Goal: Transaction & Acquisition: Purchase product/service

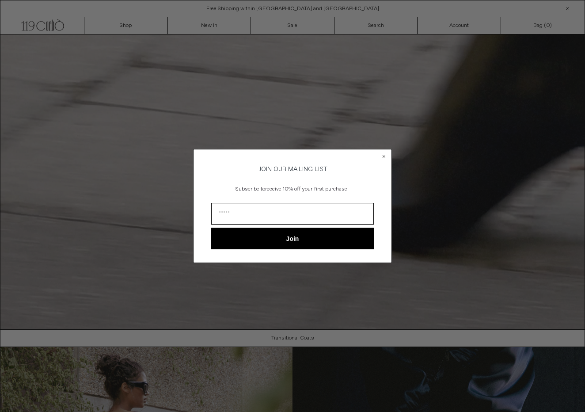
click at [382, 155] on circle "Close dialog" at bounding box center [384, 156] width 8 height 8
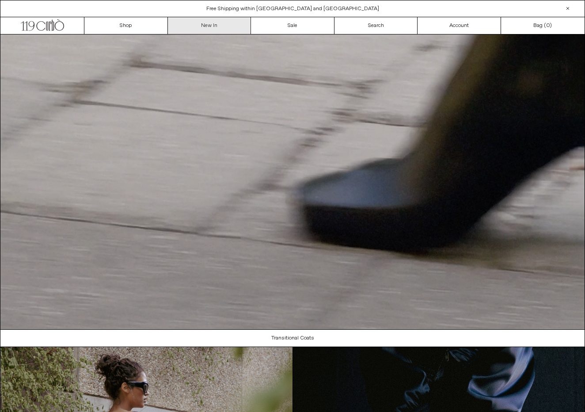
click at [206, 26] on link "New In" at bounding box center [210, 25] width 84 height 17
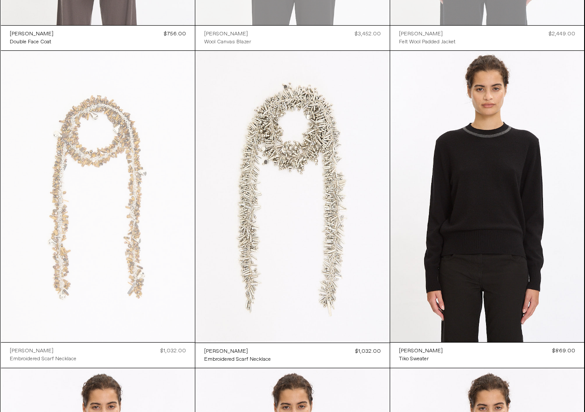
scroll to position [10187, 0]
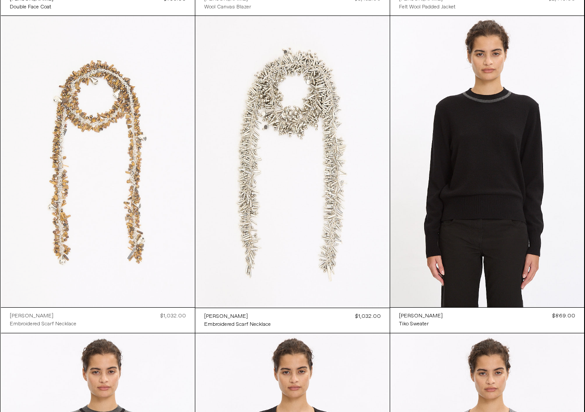
click at [102, 126] on at bounding box center [98, 161] width 195 height 291
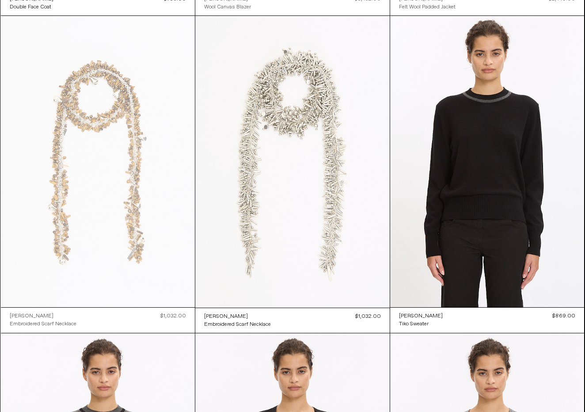
click at [277, 102] on at bounding box center [292, 162] width 195 height 292
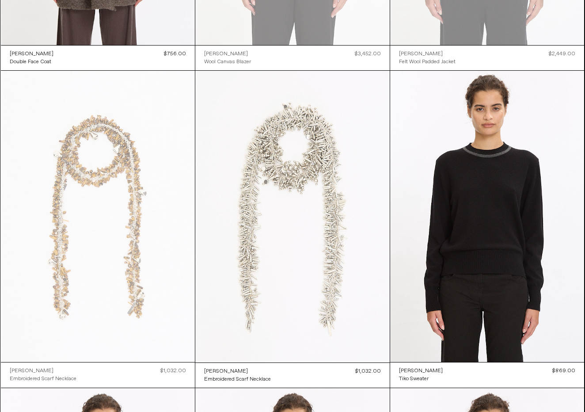
scroll to position [10147, 0]
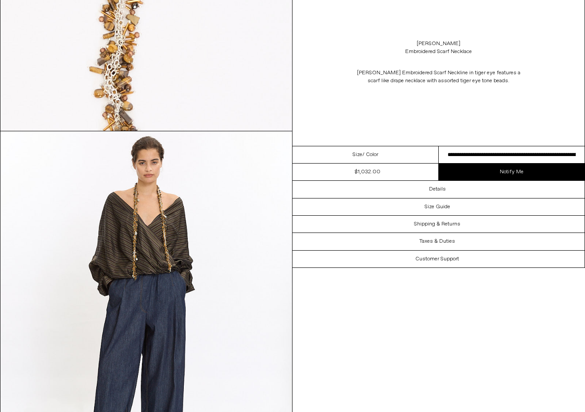
scroll to position [1753, 0]
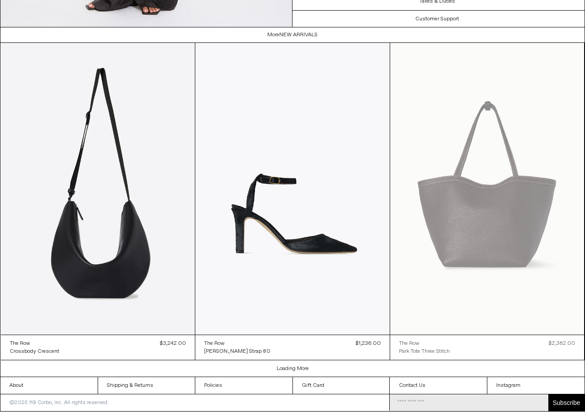
scroll to position [2215, 0]
